Goal: Entertainment & Leisure: Consume media (video, audio)

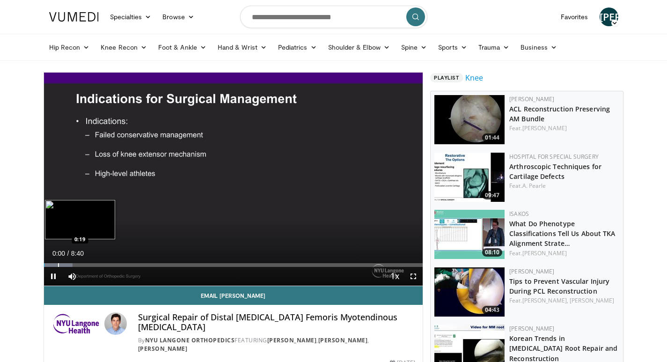
click at [58, 261] on div "Loaded : 7.61% 0:00 0:19" at bounding box center [233, 262] width 379 height 9
click at [73, 275] on span "Video Player" at bounding box center [72, 276] width 19 height 19
click at [78, 264] on div "Progress Bar" at bounding box center [77, 265] width 1 height 4
click at [98, 266] on div "Progress Bar" at bounding box center [98, 265] width 1 height 4
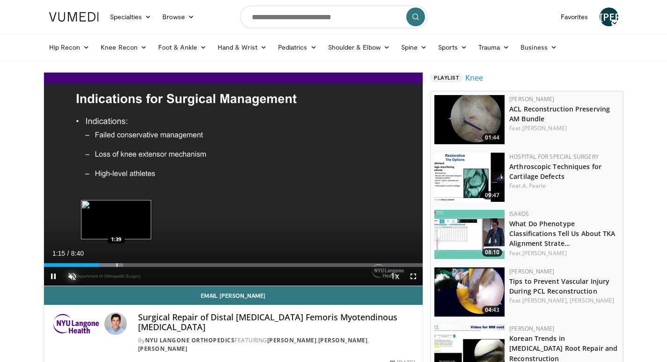
click at [117, 265] on div "Progress Bar" at bounding box center [117, 265] width 1 height 4
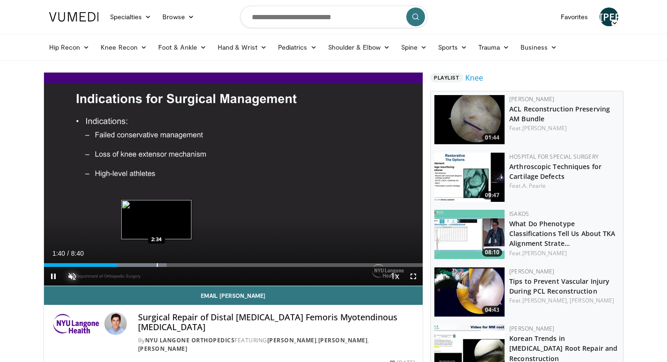
click at [157, 263] on div "Progress Bar" at bounding box center [157, 265] width 1 height 4
click at [174, 263] on div "Loaded : 38.12% 2:35 2:55" at bounding box center [233, 265] width 379 height 4
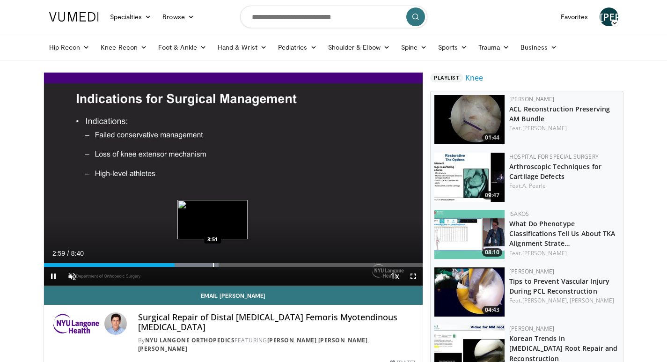
click at [213, 263] on video-js "**********" at bounding box center [233, 179] width 379 height 213
click at [220, 266] on div "Progress Bar" at bounding box center [220, 265] width 1 height 4
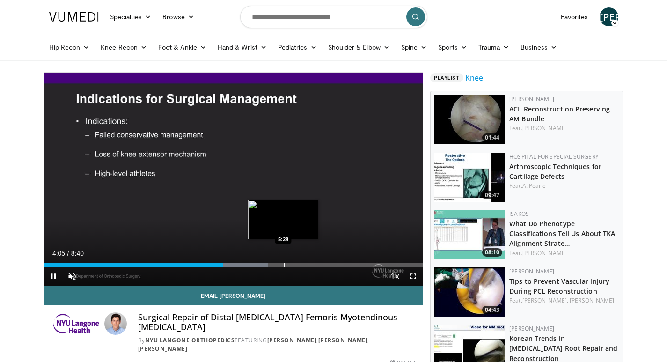
click at [284, 264] on div "Progress Bar" at bounding box center [284, 265] width 1 height 4
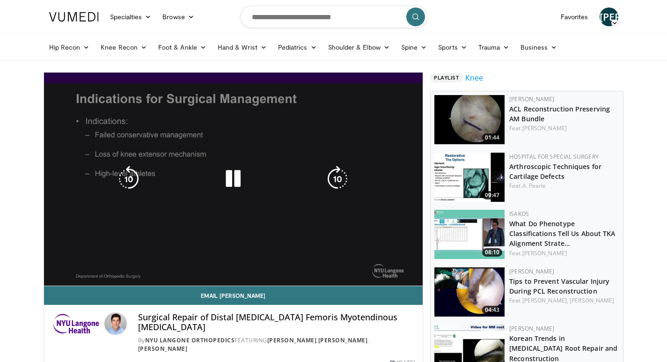
click at [350, 188] on icon "Video Player" at bounding box center [337, 179] width 26 height 26
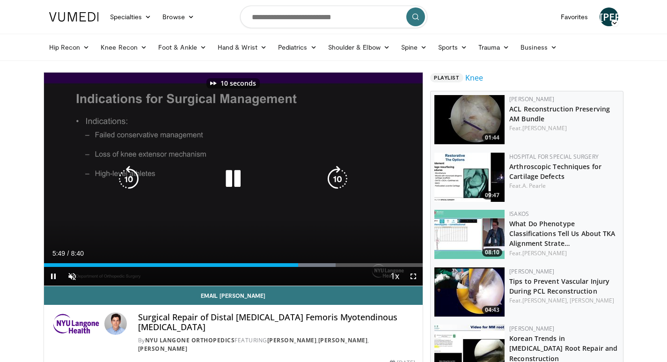
click at [233, 179] on icon "Video Player" at bounding box center [233, 179] width 26 height 26
click at [237, 181] on icon "Video Player" at bounding box center [233, 179] width 26 height 26
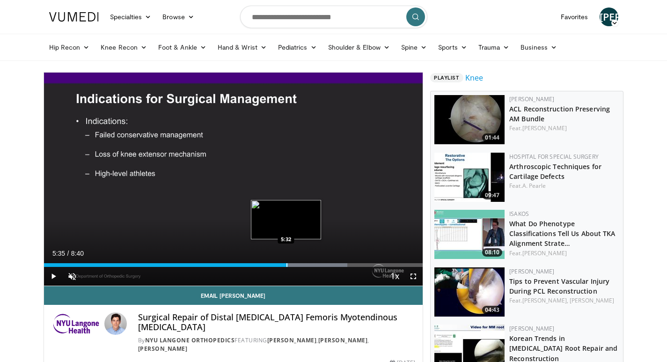
click at [288, 266] on div "5:35" at bounding box center [166, 265] width 244 height 4
click at [279, 263] on div "Progress Bar" at bounding box center [279, 265] width 1 height 4
click at [279, 264] on div "Progress Bar" at bounding box center [279, 265] width 1 height 4
click at [270, 264] on div "Progress Bar" at bounding box center [269, 265] width 1 height 4
click at [273, 264] on div "Progress Bar" at bounding box center [273, 265] width 1 height 4
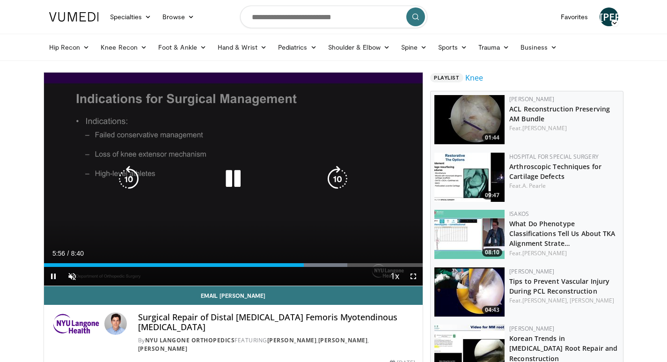
click at [232, 175] on icon "Video Player" at bounding box center [233, 179] width 26 height 26
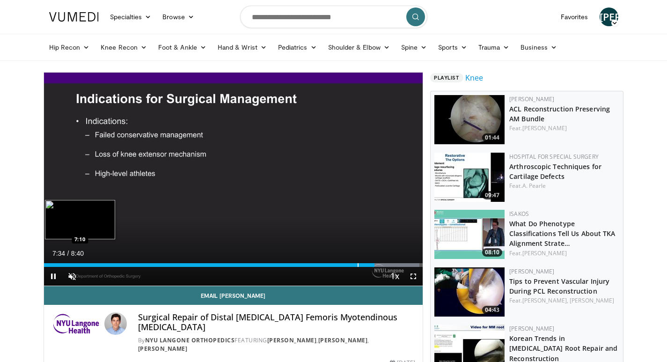
click at [354, 262] on div "Loaded : 99.14% 7:34 7:10" at bounding box center [233, 262] width 379 height 9
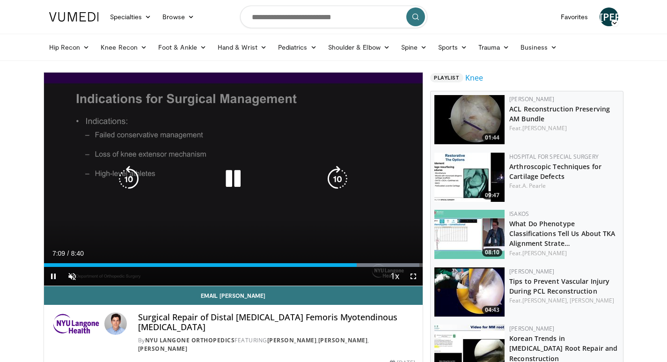
click at [235, 173] on icon "Video Player" at bounding box center [233, 179] width 26 height 26
click at [234, 180] on icon "Video Player" at bounding box center [233, 179] width 26 height 26
